Goal: Task Accomplishment & Management: Manage account settings

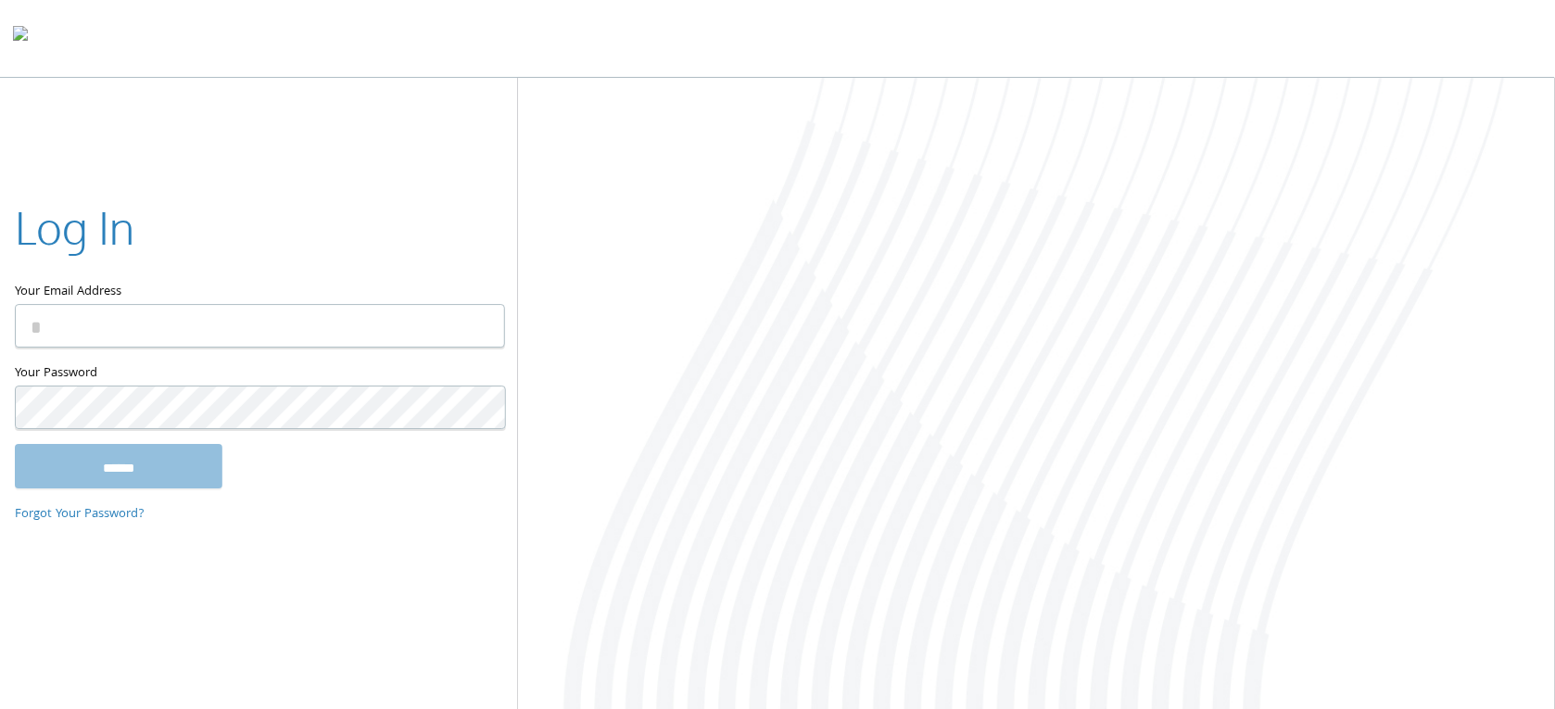
click at [162, 345] on input "Your Email Address" at bounding box center [260, 326] width 490 height 44
type input "**********"
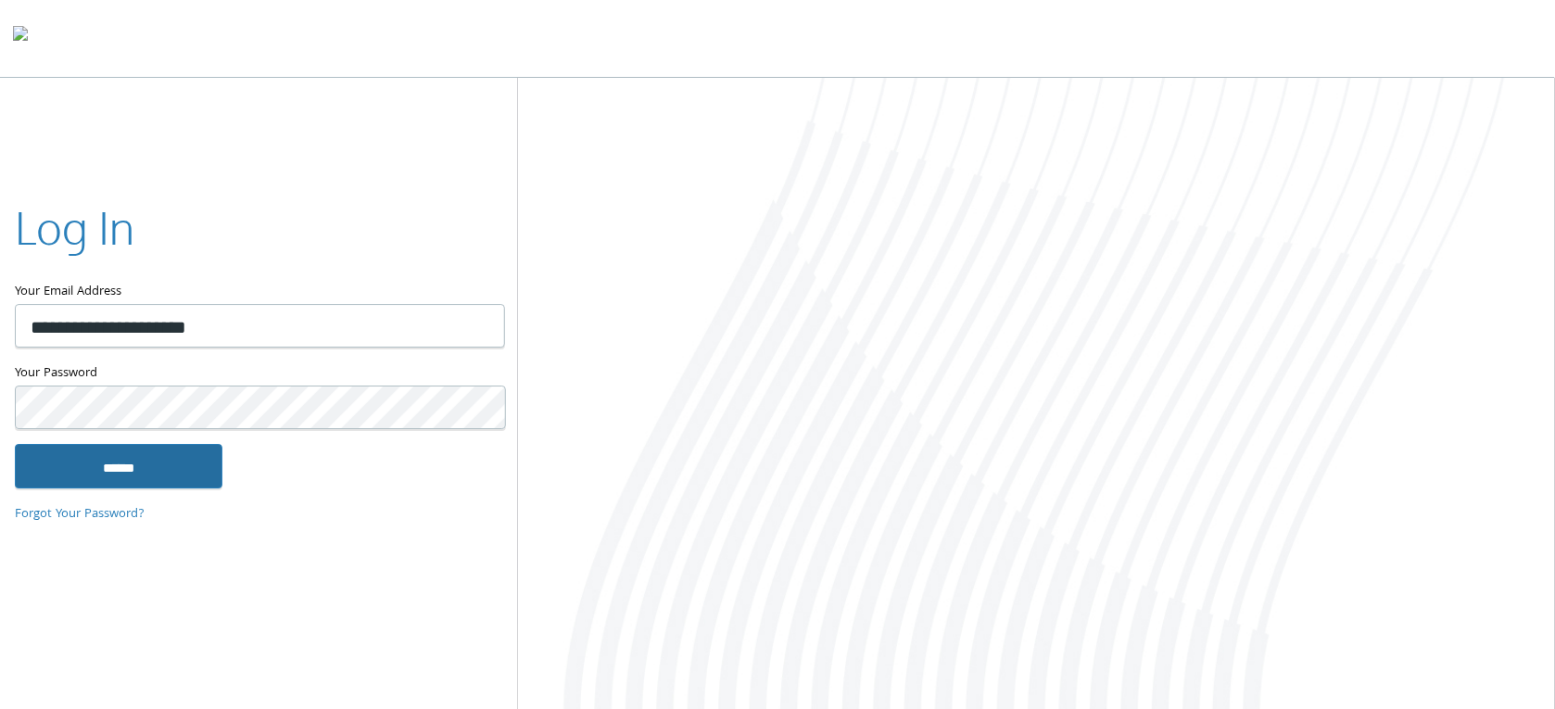
click at [126, 475] on input "******" at bounding box center [119, 466] width 208 height 44
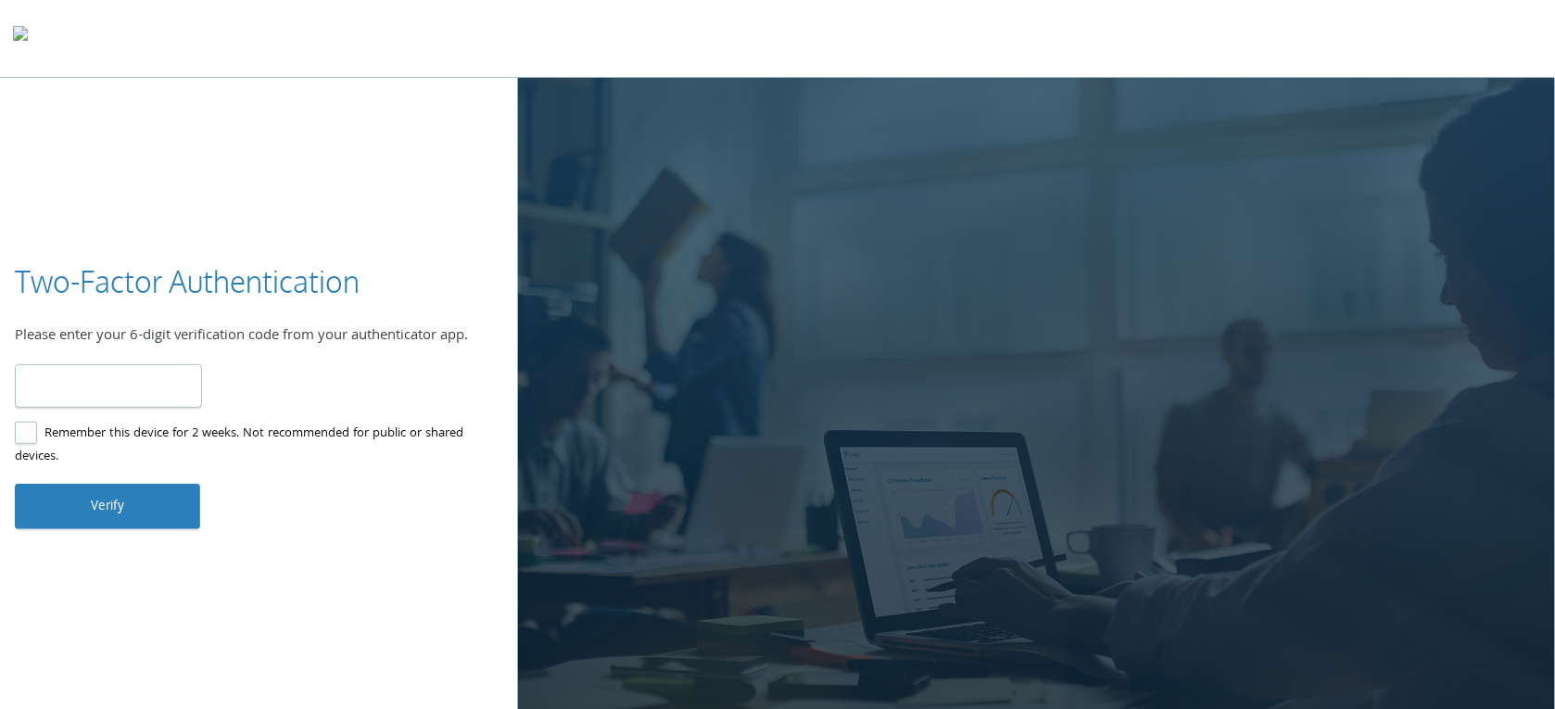
type input "******"
